Goal: Task Accomplishment & Management: Complete application form

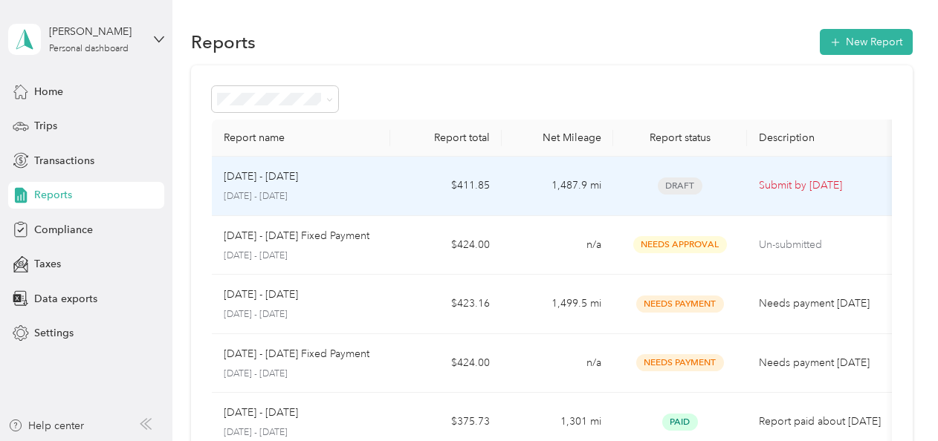
click at [675, 188] on span "Draft" at bounding box center [680, 186] width 45 height 17
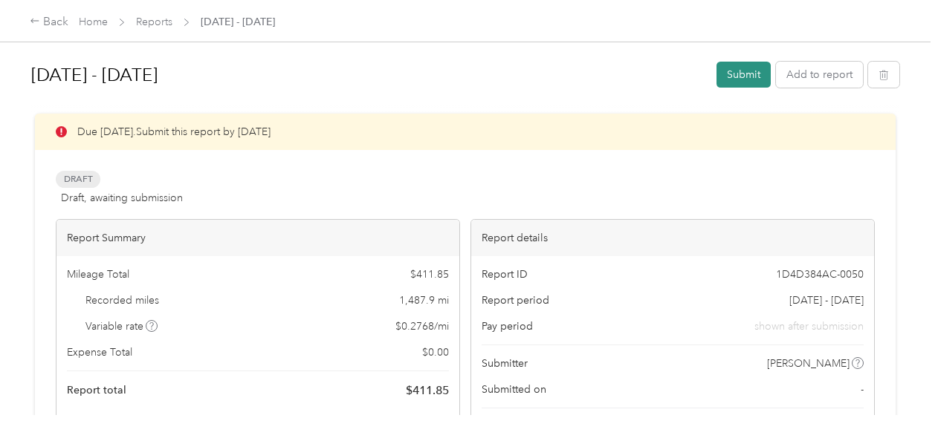
click at [738, 73] on button "Submit" at bounding box center [743, 75] width 54 height 26
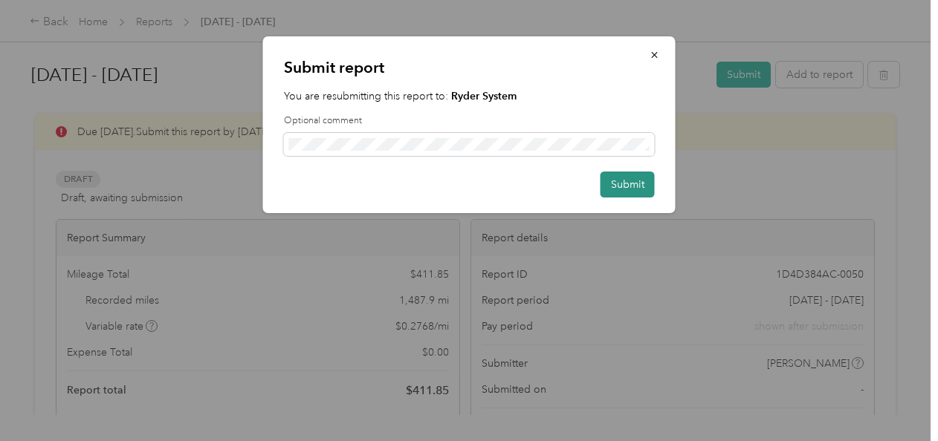
click at [627, 184] on button "Submit" at bounding box center [627, 185] width 54 height 26
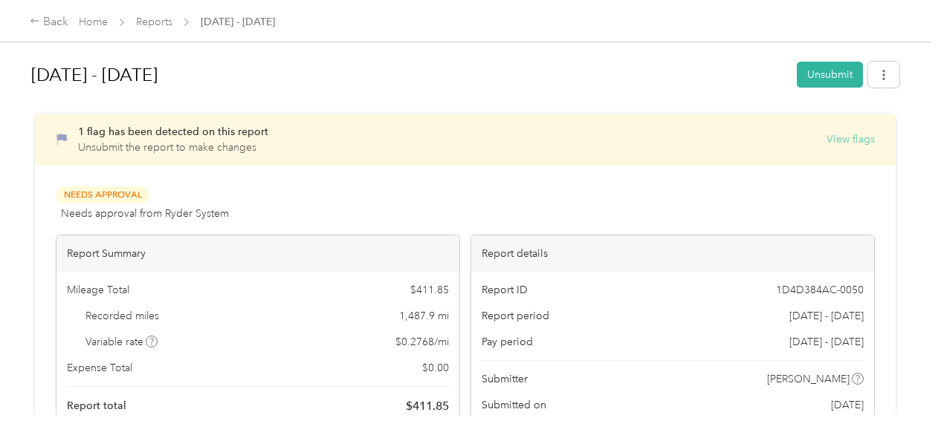
click at [857, 142] on button "View flags" at bounding box center [850, 140] width 48 height 16
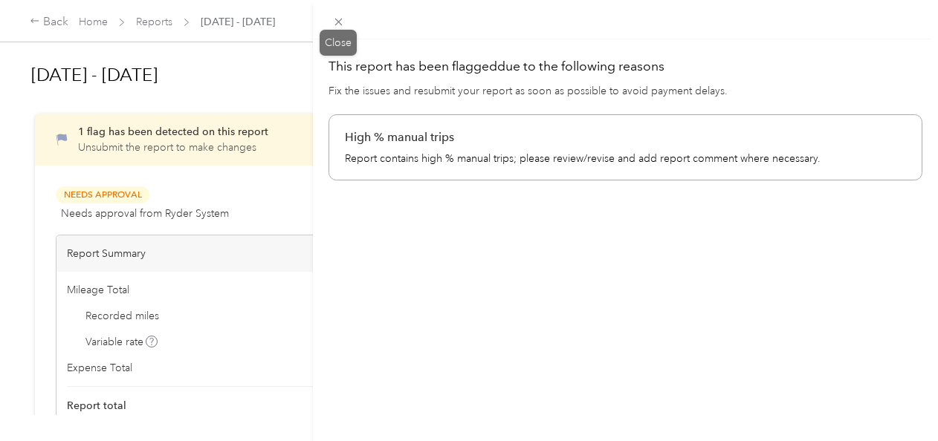
click at [340, 22] on icon at bounding box center [338, 22] width 13 height 13
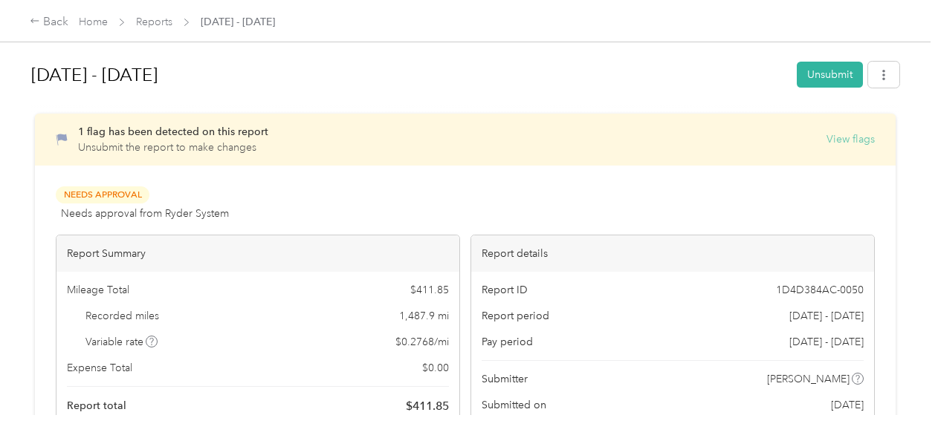
click at [846, 137] on button "View flags" at bounding box center [850, 140] width 48 height 16
